Goal: Information Seeking & Learning: Learn about a topic

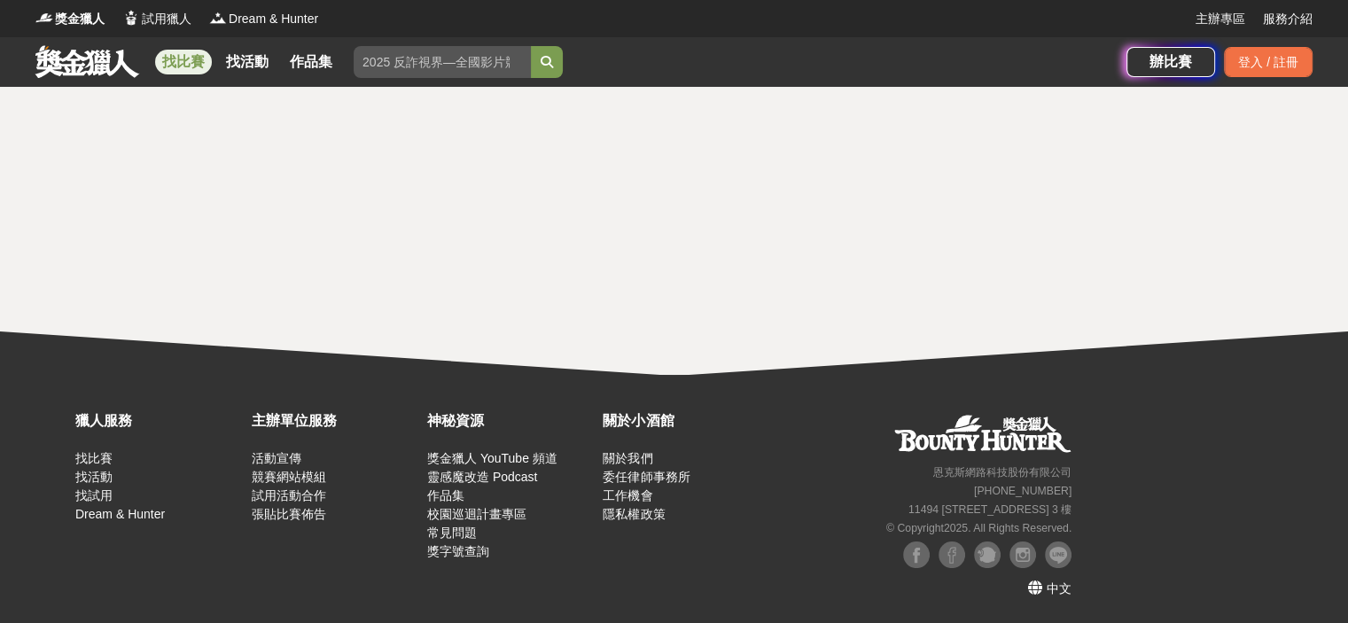
click at [184, 65] on link "找比賽" at bounding box center [183, 62] width 57 height 25
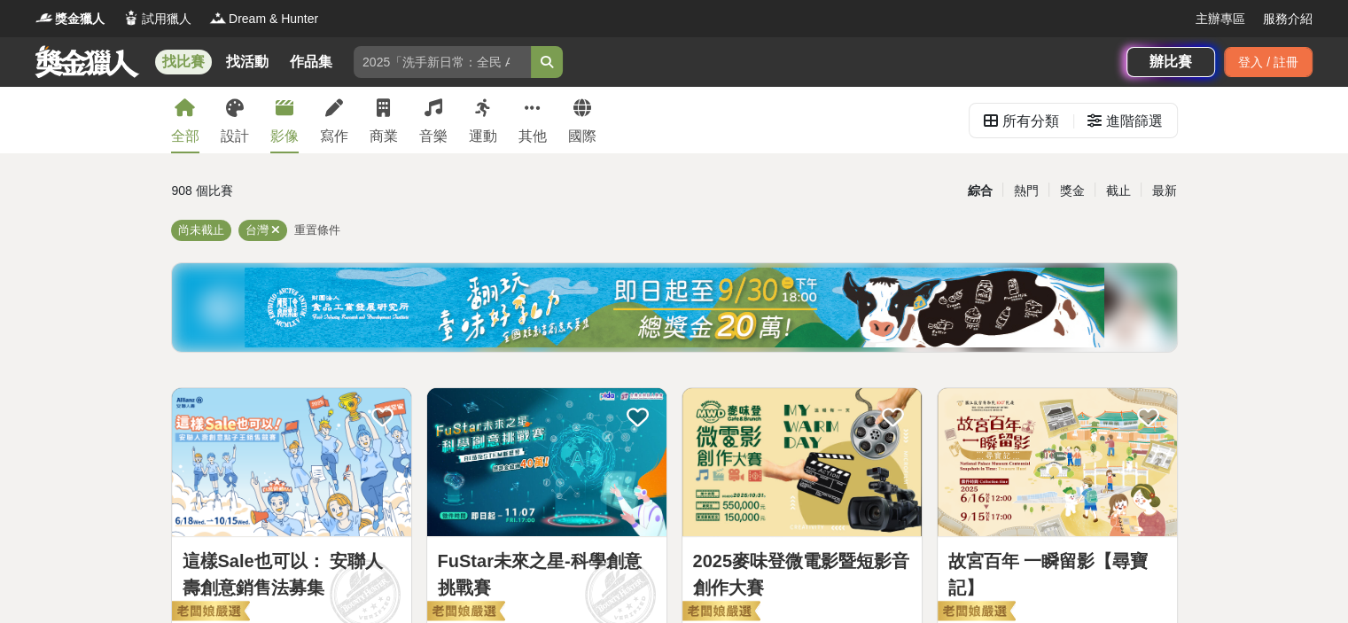
click at [277, 119] on link "影像" at bounding box center [284, 120] width 28 height 66
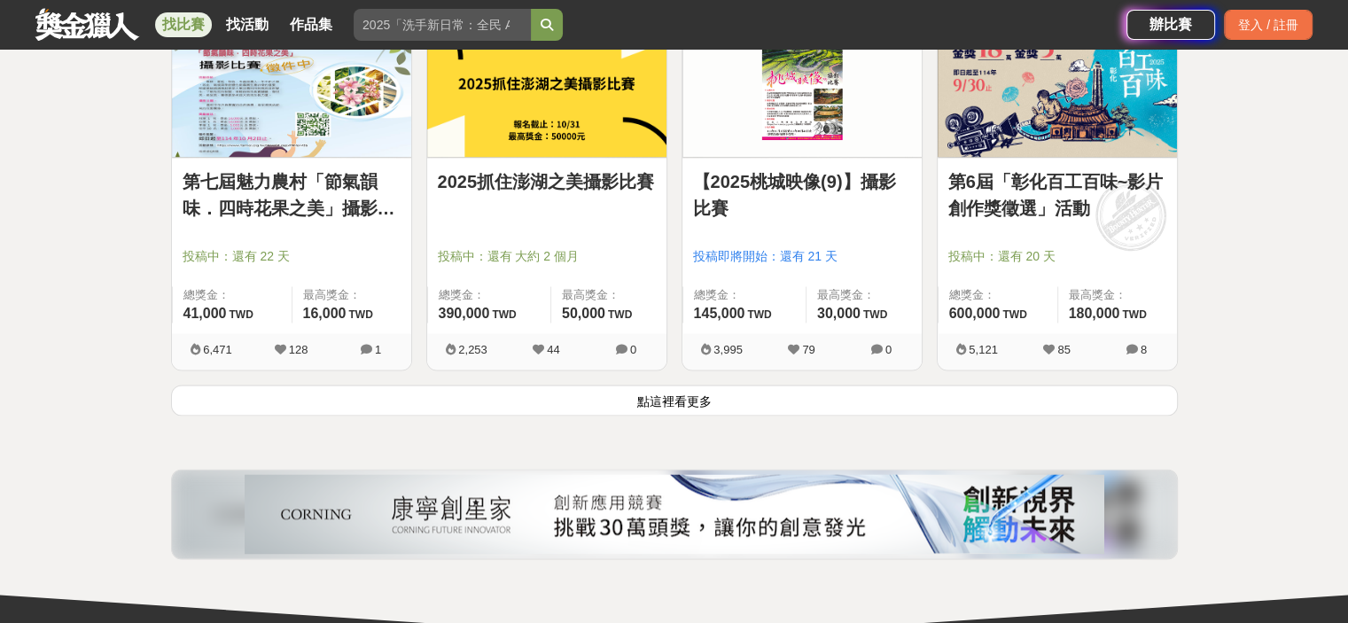
scroll to position [2303, 0]
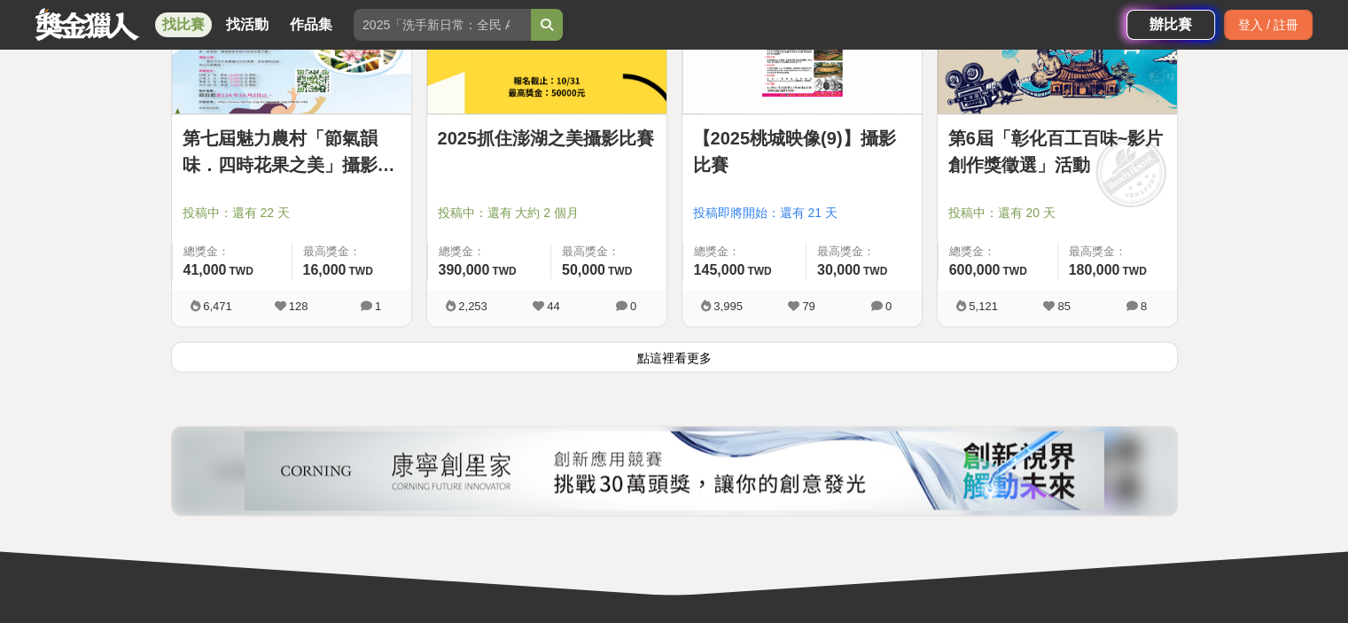
click at [664, 353] on button "點這裡看更多" at bounding box center [674, 356] width 1006 height 31
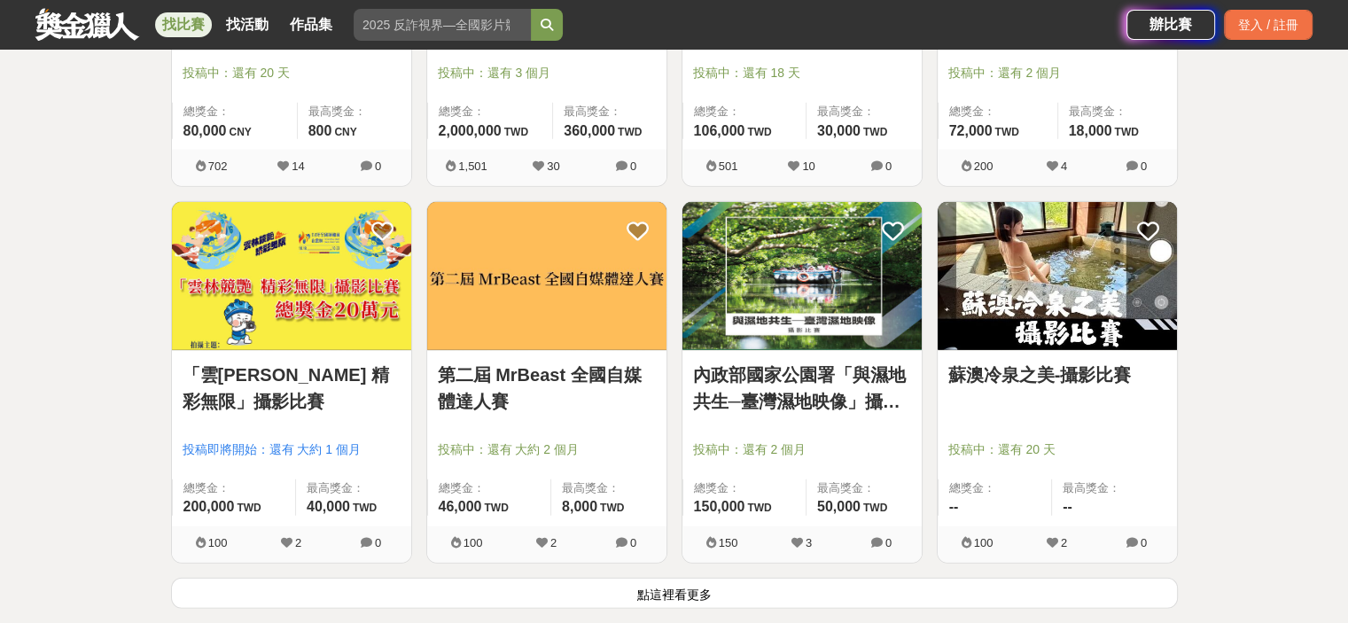
scroll to position [4341, 0]
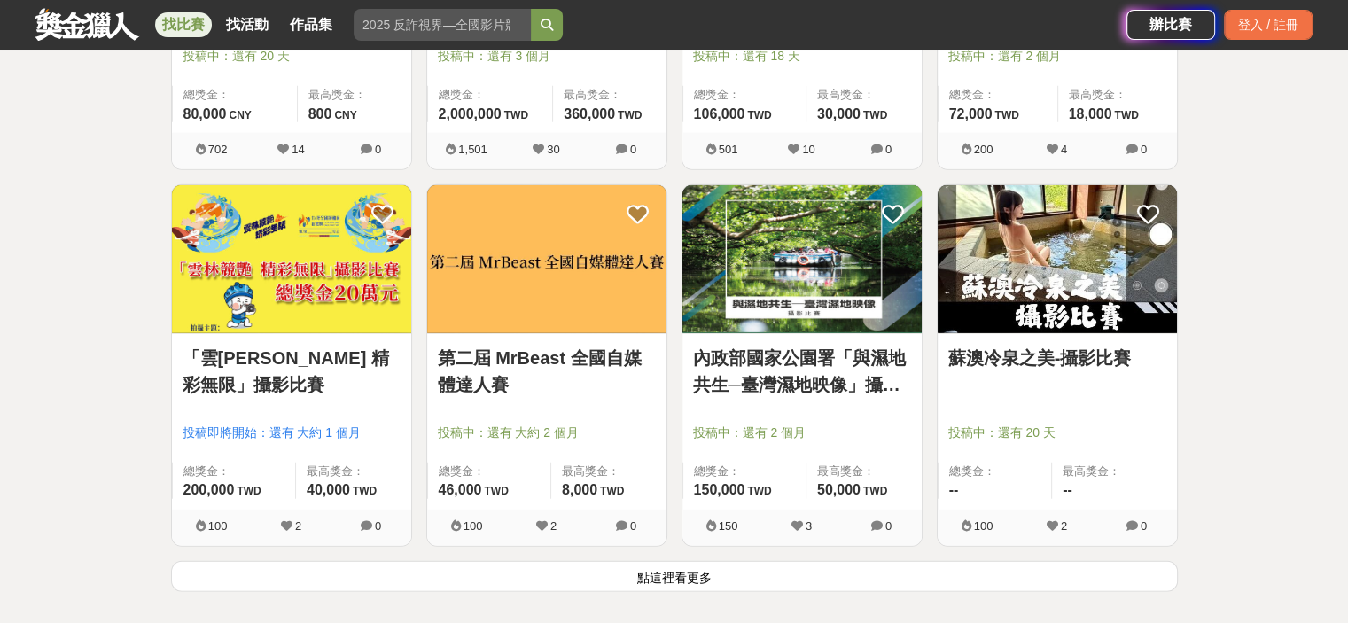
click at [1058, 323] on img at bounding box center [1056, 259] width 239 height 148
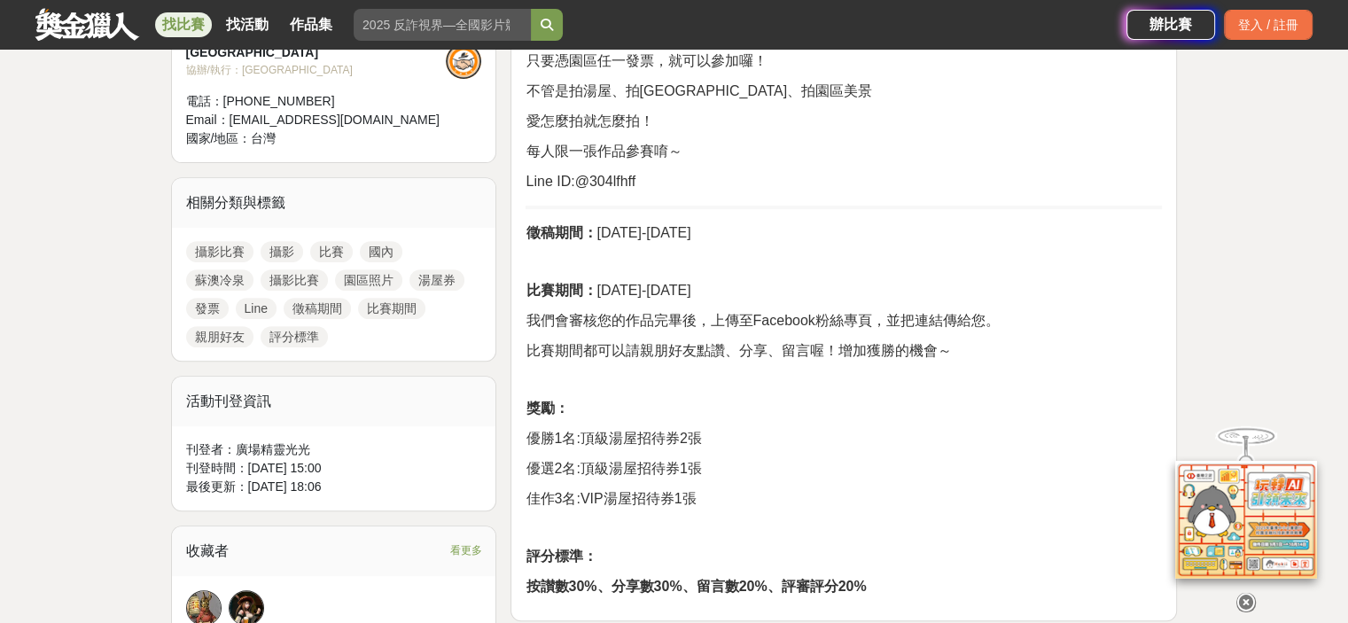
scroll to position [797, 0]
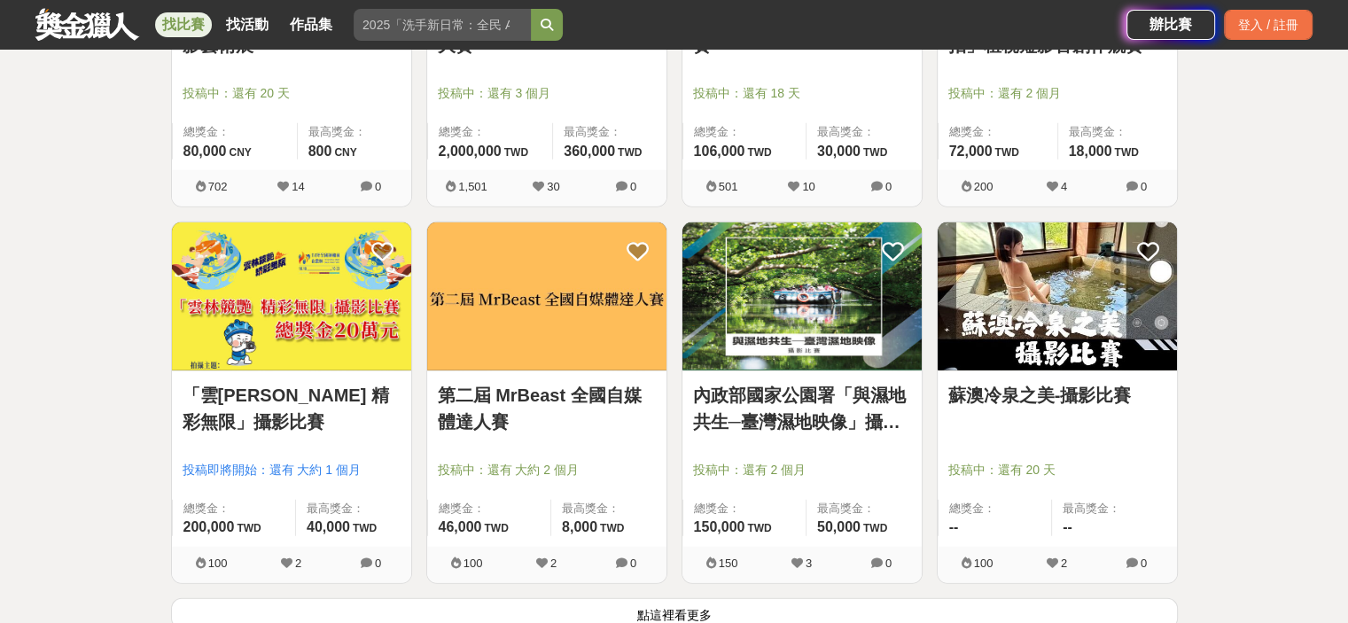
scroll to position [4341, 0]
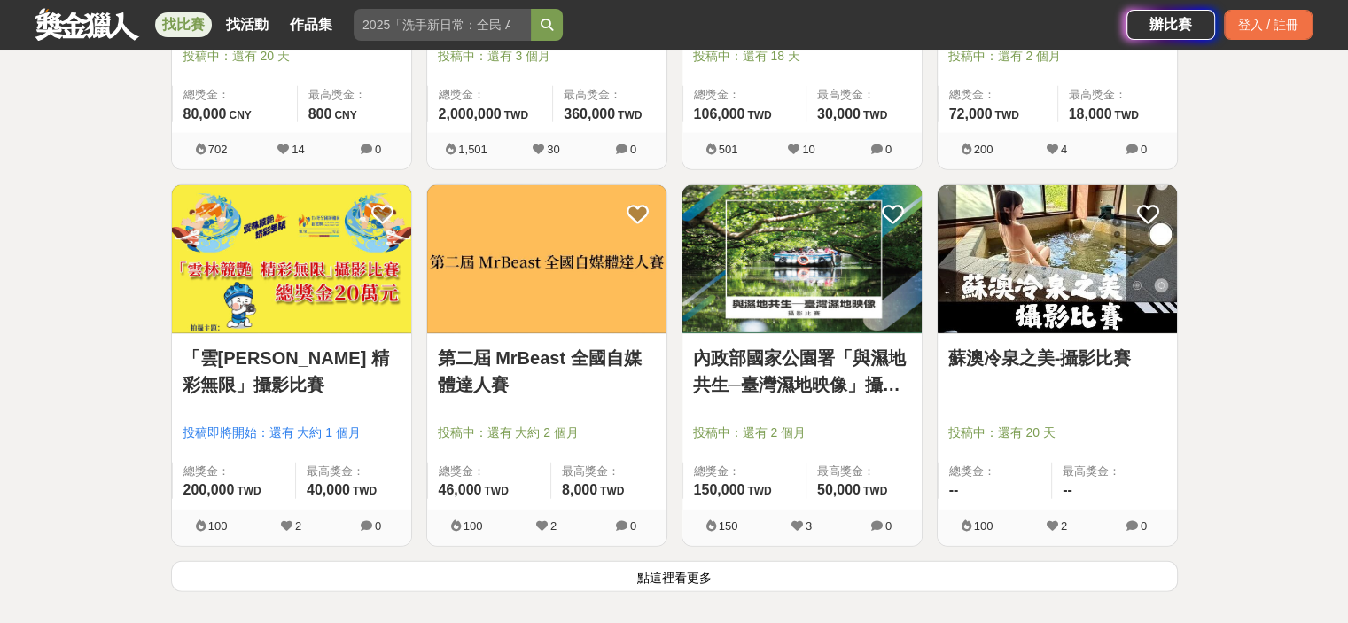
click at [670, 570] on button "點這裡看更多" at bounding box center [674, 576] width 1006 height 31
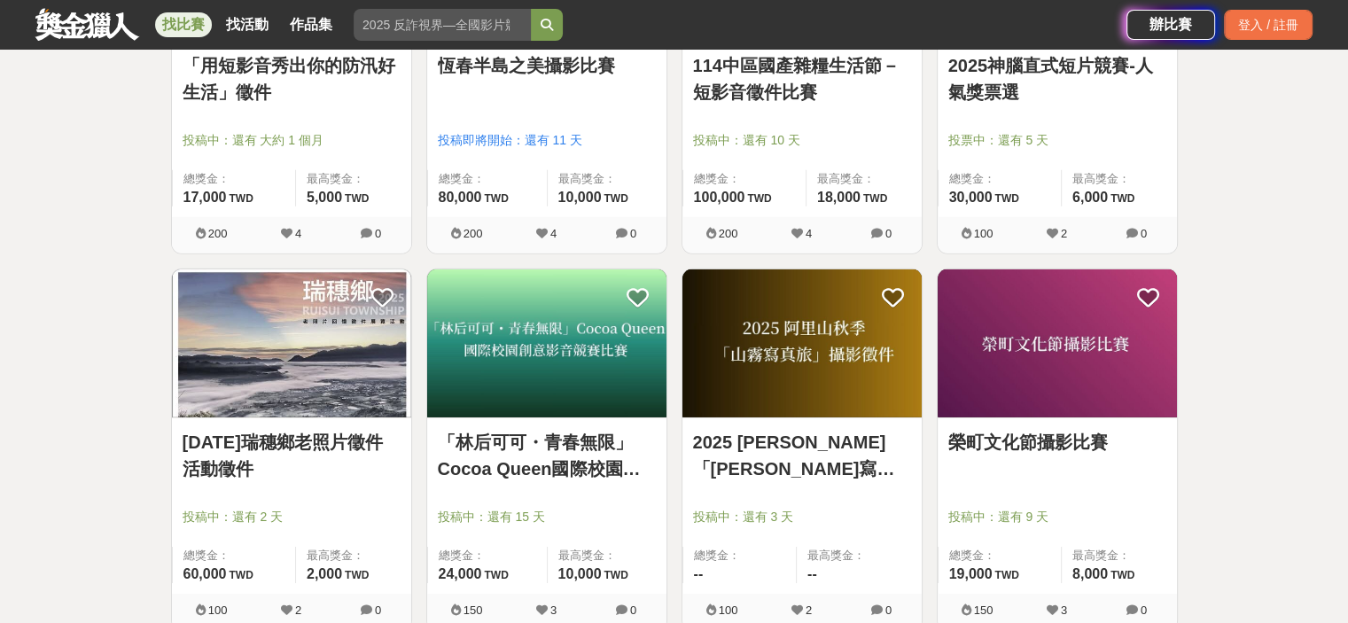
scroll to position [5493, 0]
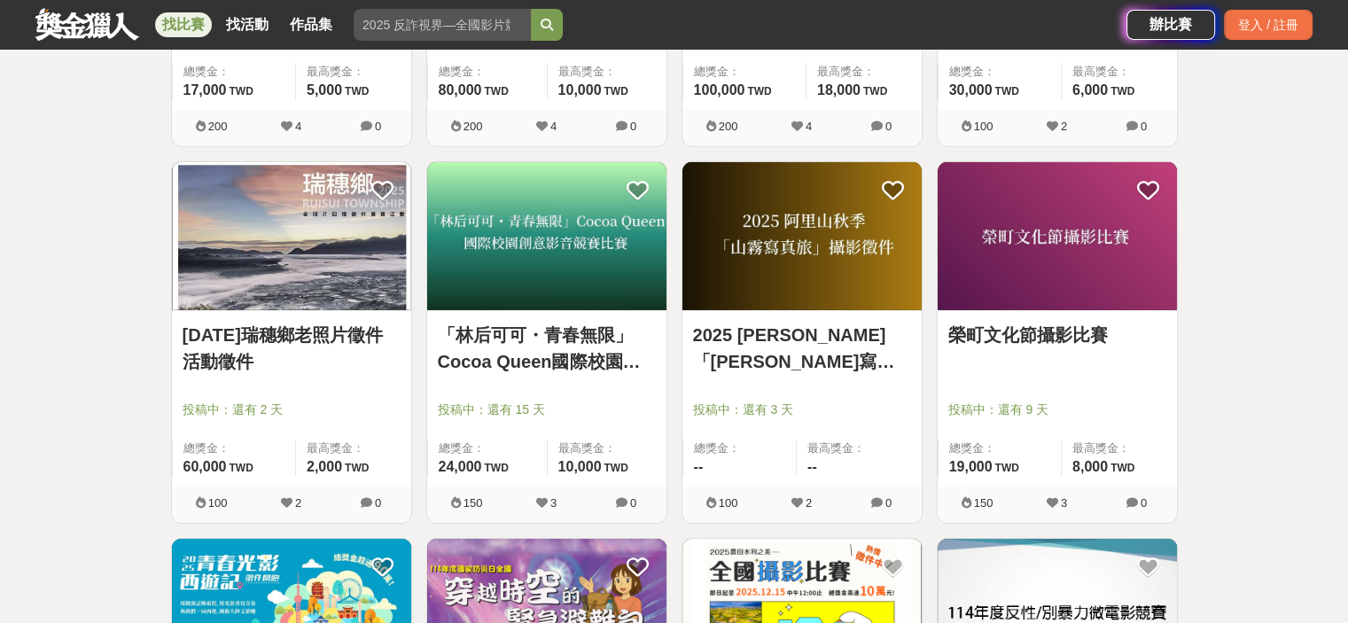
click at [744, 261] on img at bounding box center [801, 236] width 239 height 148
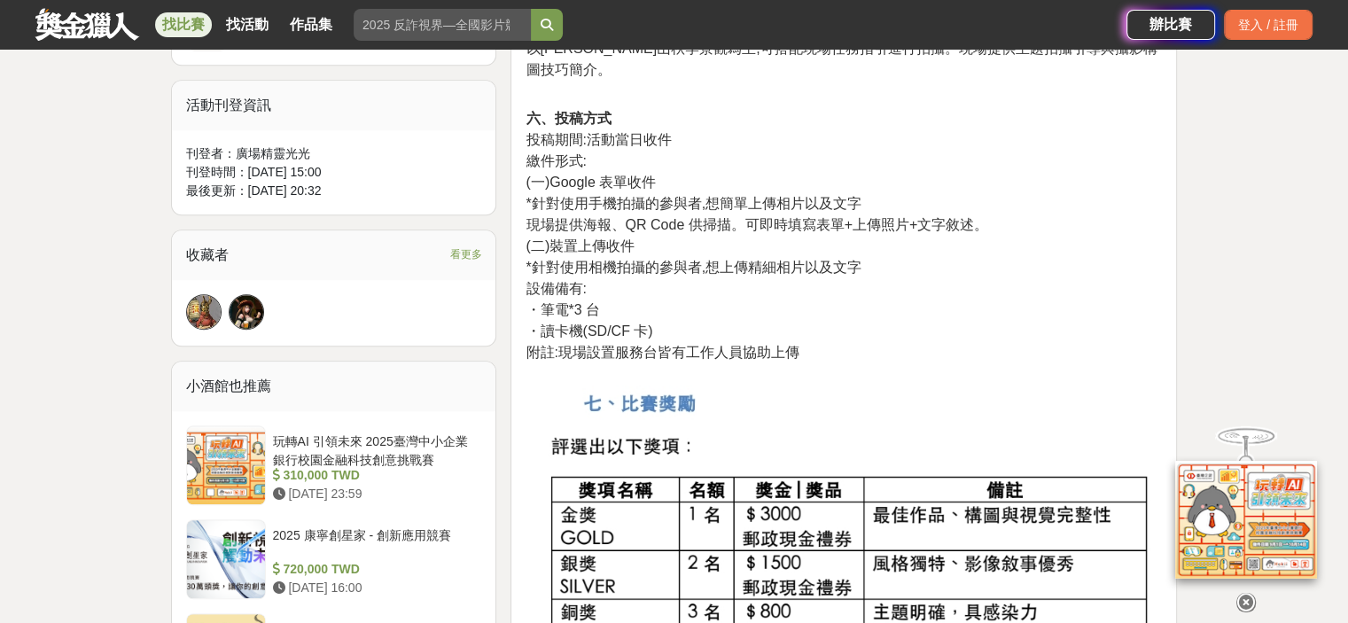
scroll to position [1152, 0]
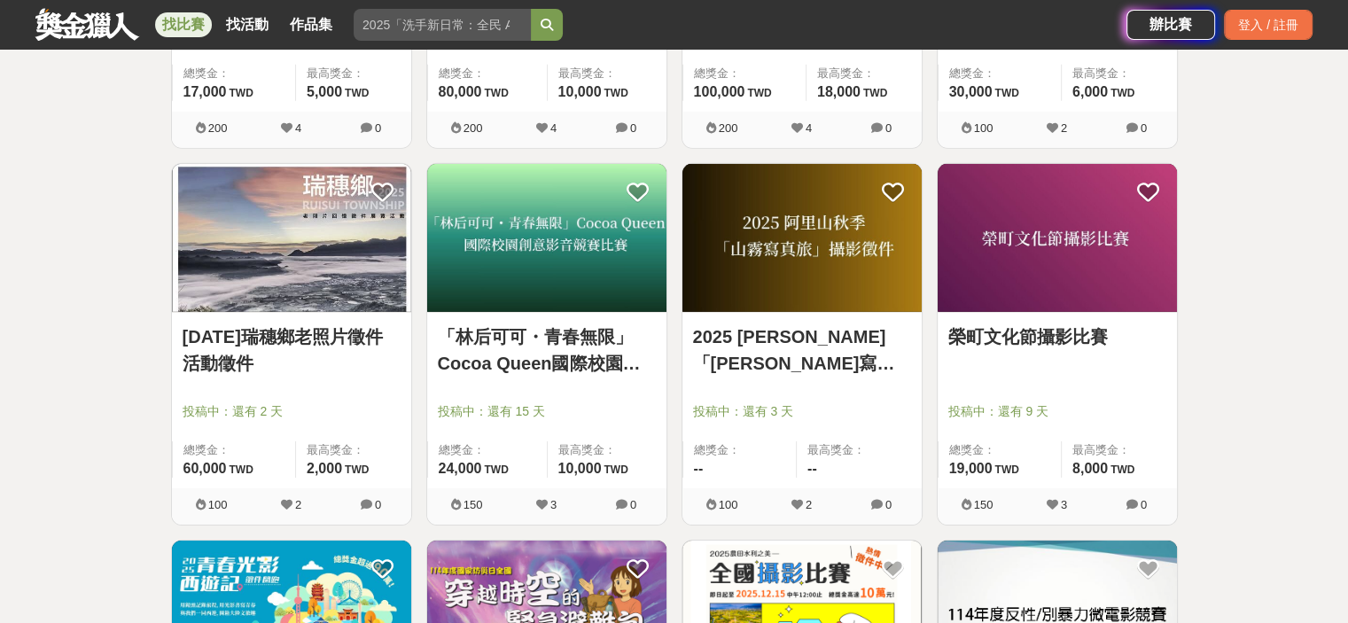
scroll to position [5493, 0]
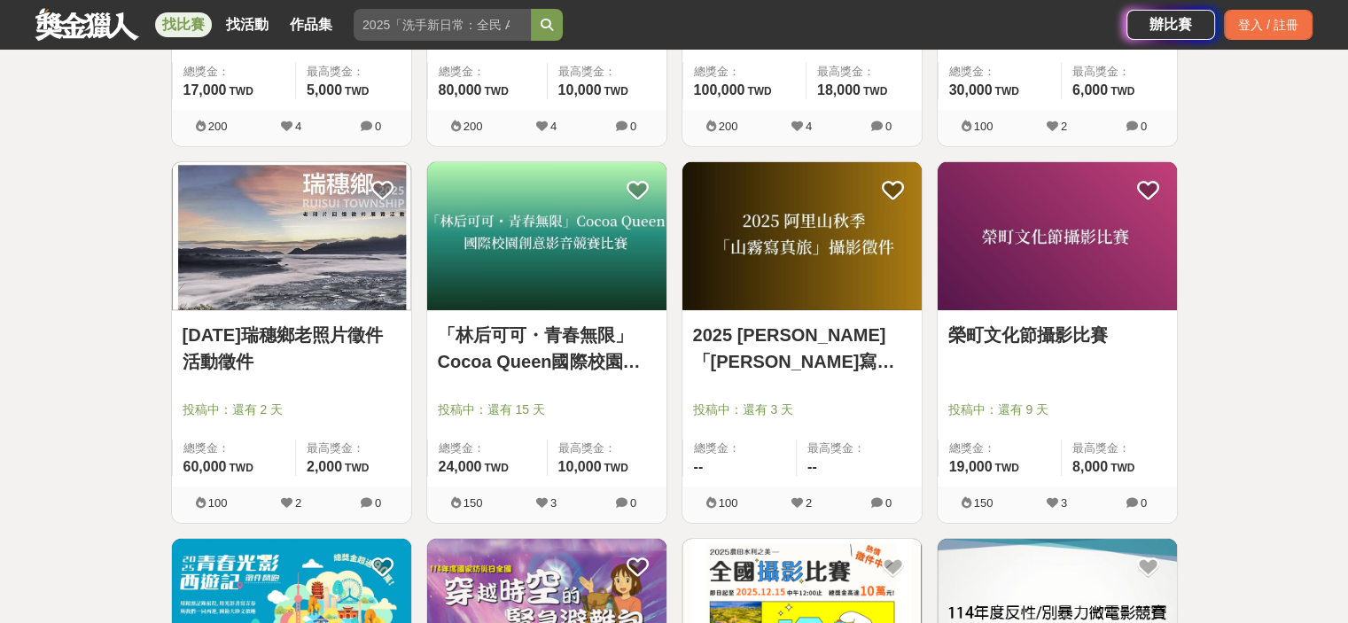
click at [1084, 281] on img at bounding box center [1056, 236] width 239 height 148
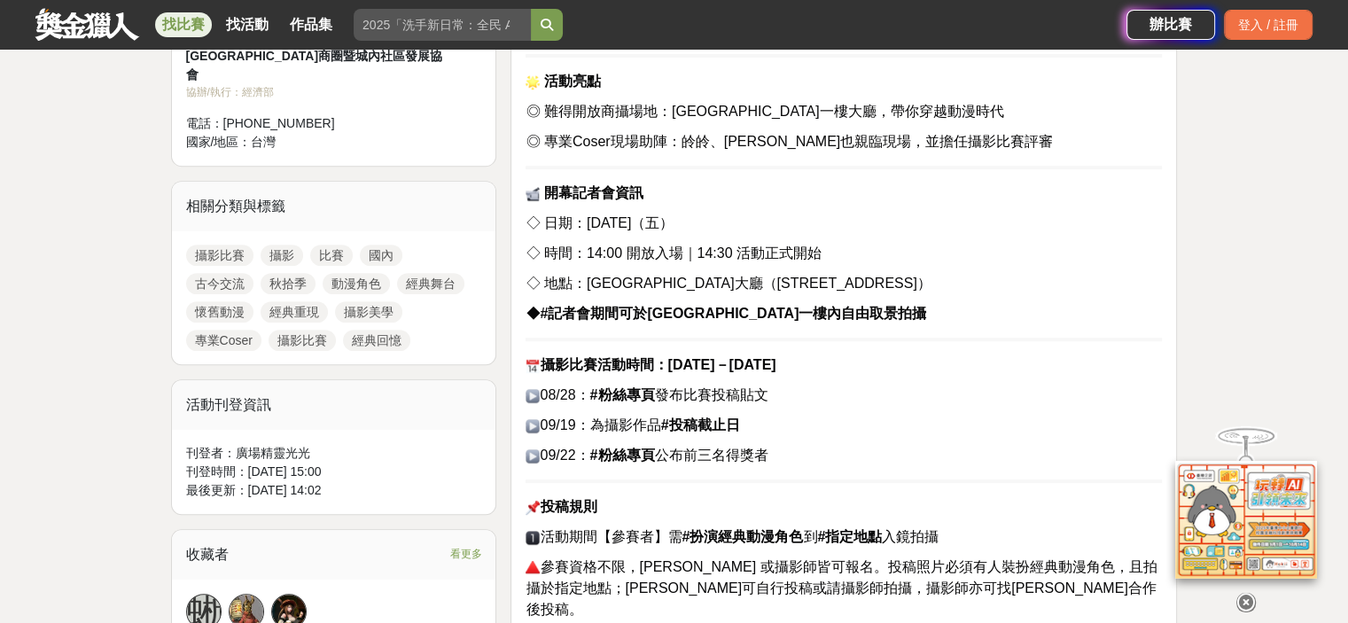
scroll to position [797, 0]
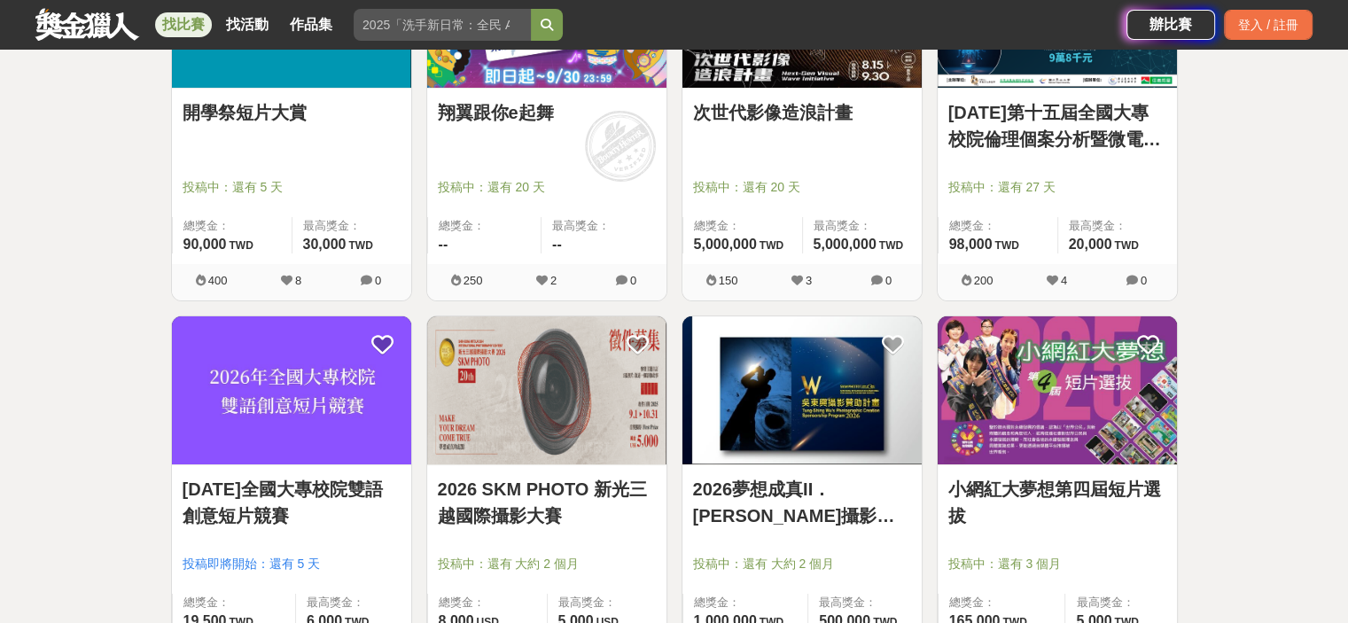
scroll to position [6645, 0]
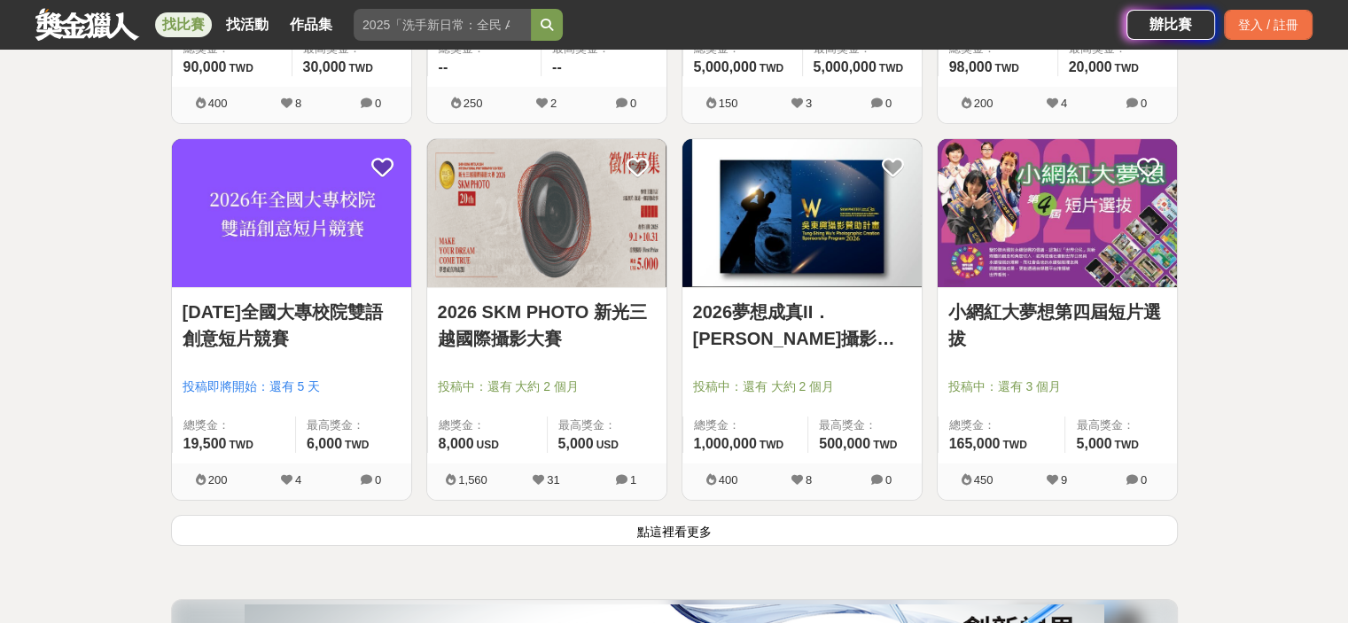
click at [682, 524] on button "點這裡看更多" at bounding box center [674, 530] width 1006 height 31
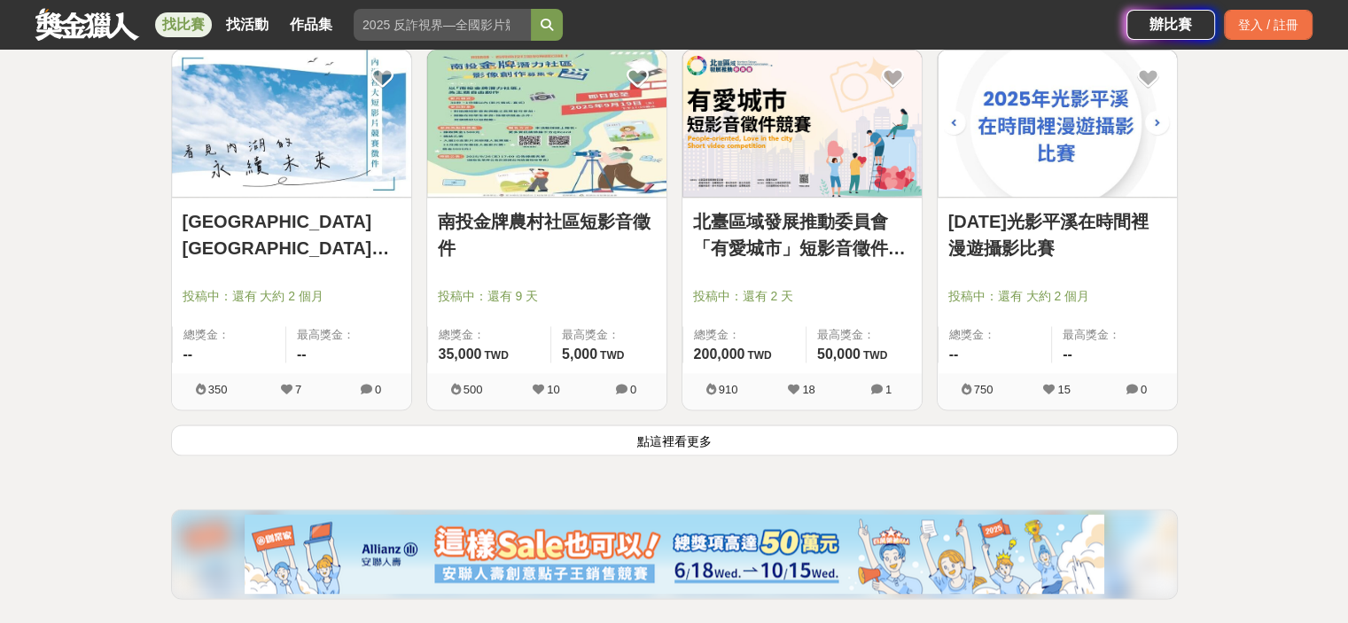
scroll to position [9037, 0]
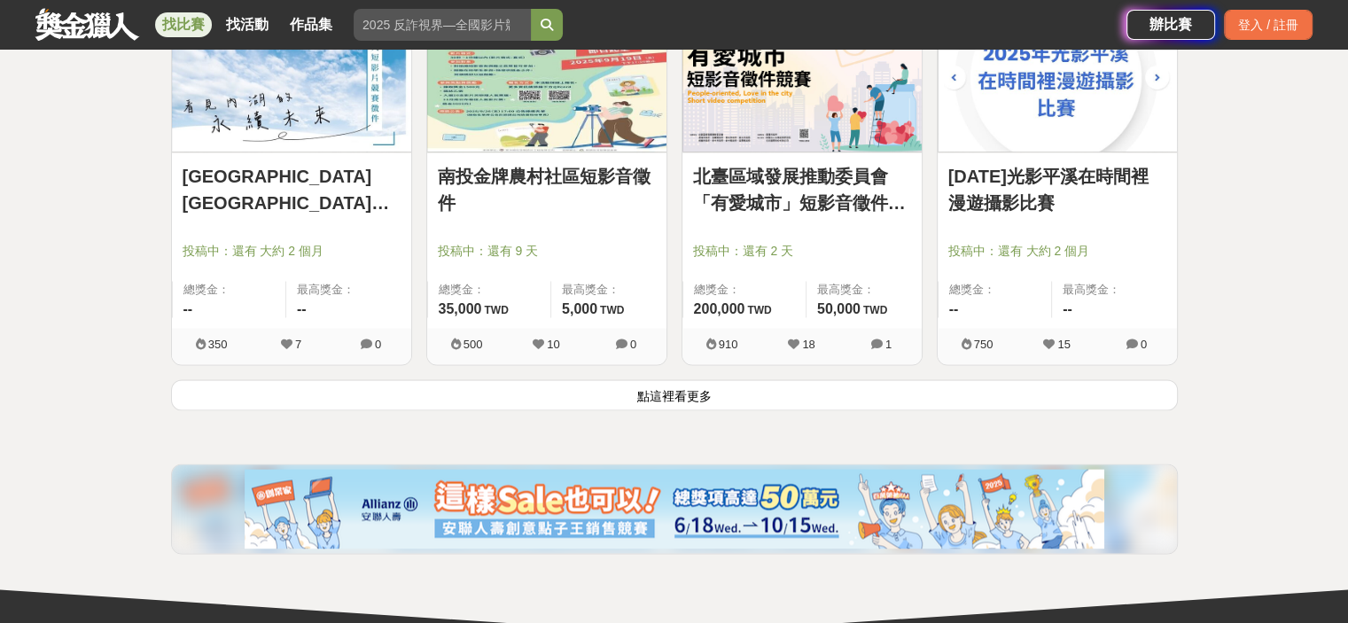
click at [669, 389] on button "點這裡看更多" at bounding box center [674, 394] width 1006 height 31
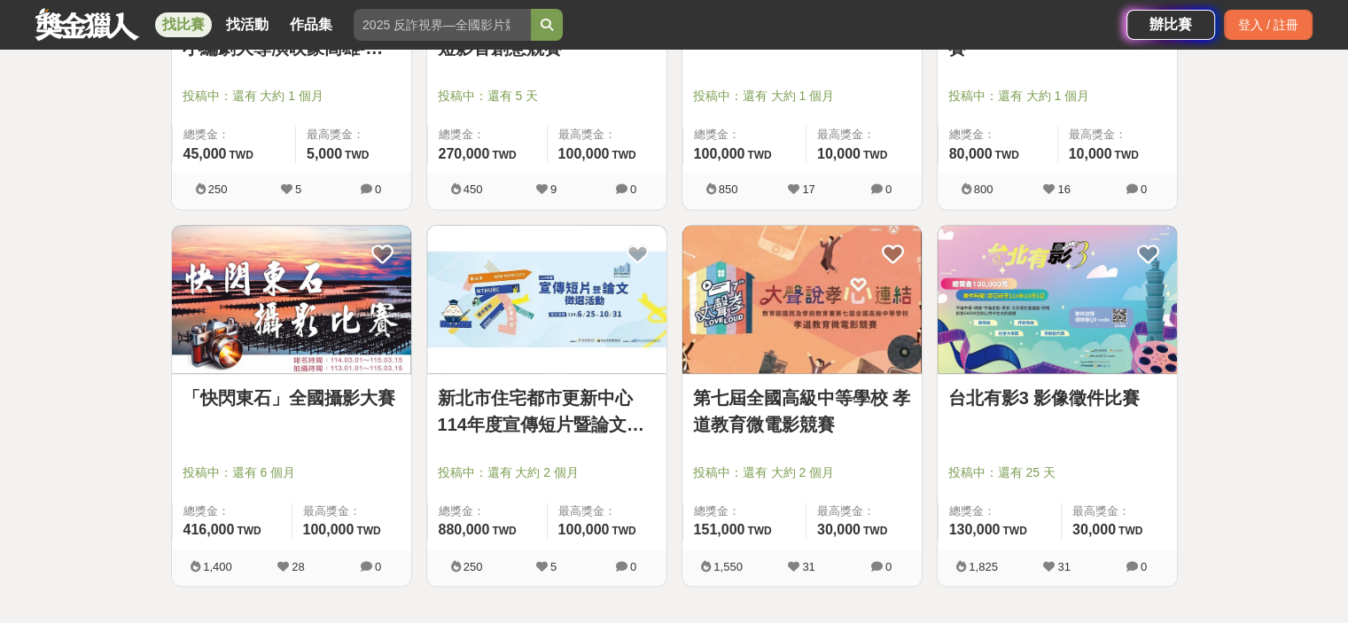
scroll to position [9745, 0]
